Goal: Obtain resource: Download file/media

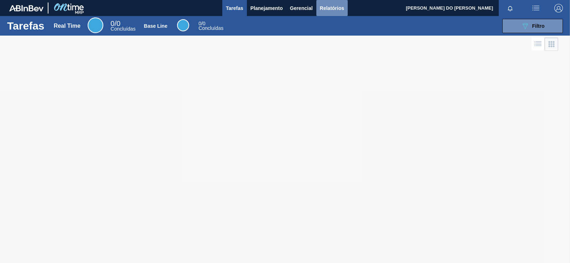
click at [334, 9] on span "Relatórios" at bounding box center [332, 8] width 24 height 9
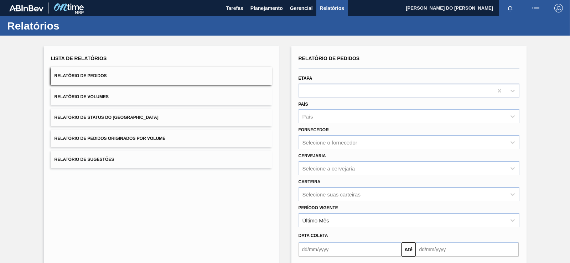
click at [323, 85] on div at bounding box center [409, 91] width 221 height 14
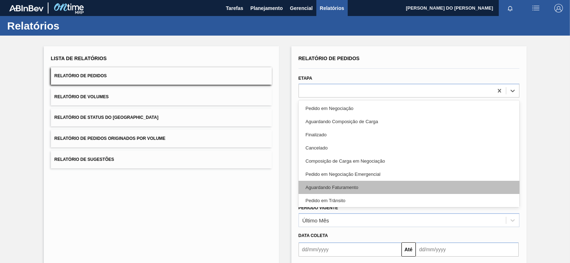
click at [331, 185] on div "Aguardando Faturamento" at bounding box center [409, 187] width 221 height 13
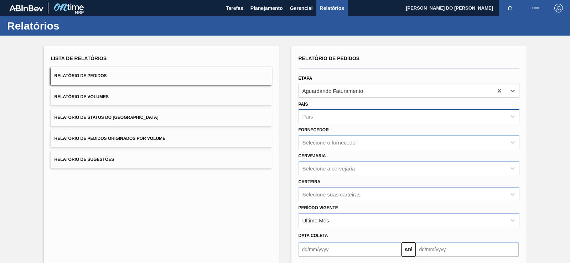
click at [340, 113] on div "País" at bounding box center [402, 117] width 207 height 10
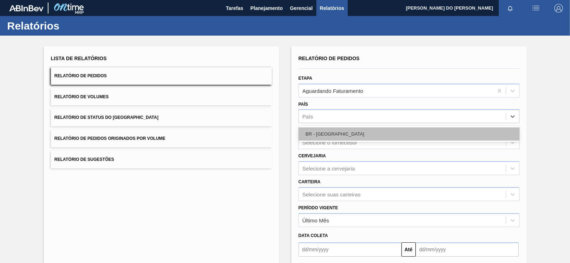
click at [329, 134] on div "BR - [GEOGRAPHIC_DATA]" at bounding box center [409, 134] width 221 height 13
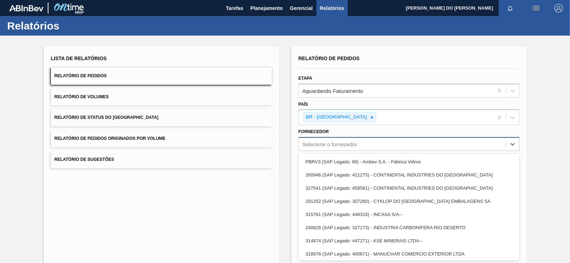
click at [325, 145] on div "Selecione o fornecedor" at bounding box center [330, 145] width 55 height 6
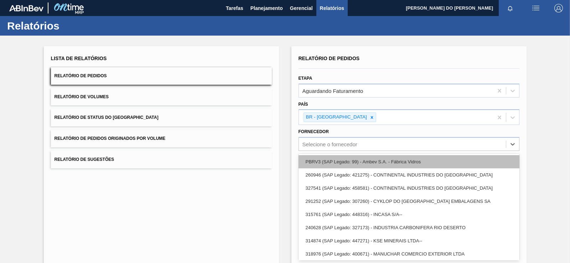
click at [330, 165] on div "PBRV3 (SAP Legado: 99) - Ambev S.A. - Fábrica Vidros" at bounding box center [409, 161] width 221 height 13
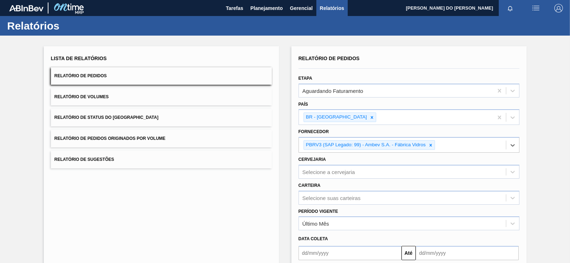
scroll to position [70, 0]
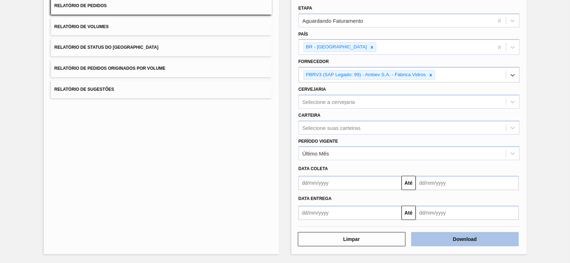
click at [430, 242] on button "Download" at bounding box center [465, 239] width 108 height 14
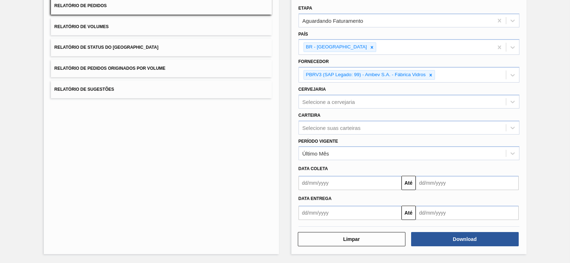
drag, startPoint x: 201, startPoint y: 142, endPoint x: 150, endPoint y: 36, distance: 117.1
click at [201, 131] on div "Lista de Relatórios Relatório de Pedidos Relatório de Volumes Relatório de Stat…" at bounding box center [161, 115] width 235 height 278
